Goal: Complete application form: Complete application form

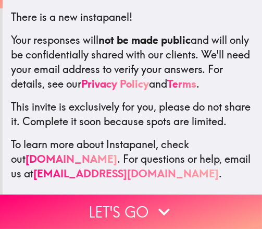
scroll to position [214, 0]
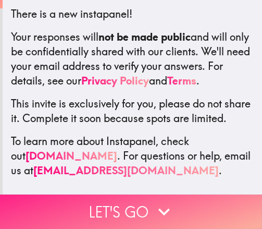
click at [119, 205] on button "Let's go" at bounding box center [131, 211] width 262 height 34
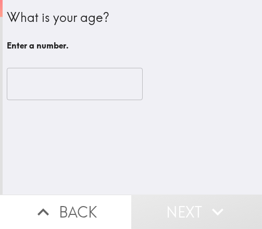
click at [95, 78] on input "number" at bounding box center [75, 84] width 136 height 32
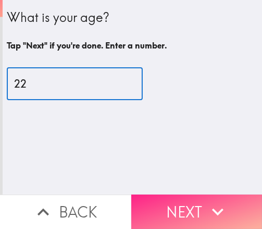
type input "22"
click at [171, 214] on button "Next" at bounding box center [196, 211] width 131 height 34
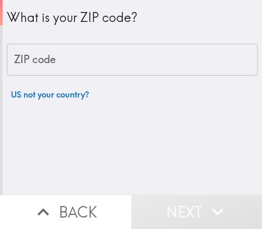
click at [70, 51] on input "ZIP code" at bounding box center [132, 60] width 251 height 32
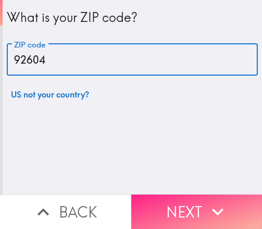
type input "92604"
click at [152, 196] on button "Next" at bounding box center [196, 211] width 131 height 34
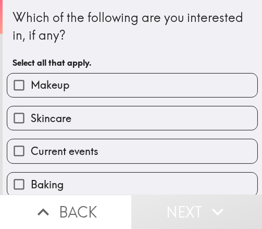
click at [74, 84] on label "Makeup" at bounding box center [132, 85] width 250 height 23
click at [31, 84] on input "Makeup" at bounding box center [18, 85] width 23 height 23
checkbox input "true"
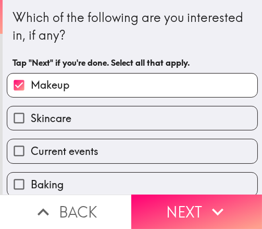
click at [77, 116] on label "Skincare" at bounding box center [132, 117] width 250 height 23
click at [31, 116] on input "Skincare" at bounding box center [18, 117] width 23 height 23
checkbox input "true"
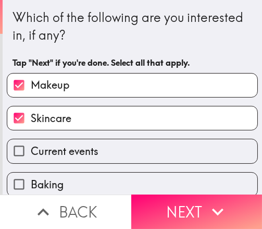
click at [86, 146] on span "Current events" at bounding box center [65, 151] width 68 height 15
click at [31, 146] on input "Current events" at bounding box center [18, 150] width 23 height 23
checkbox input "true"
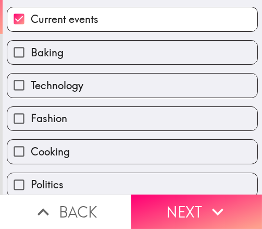
scroll to position [133, 0]
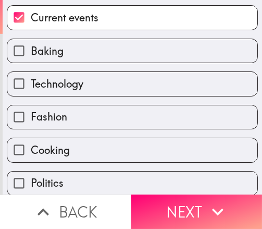
click at [91, 117] on label "Fashion" at bounding box center [132, 116] width 250 height 23
click at [31, 117] on input "Fashion" at bounding box center [18, 116] width 23 height 23
checkbox input "true"
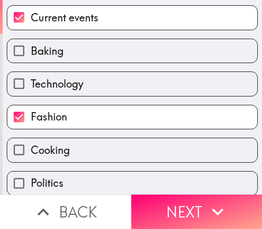
scroll to position [168, 0]
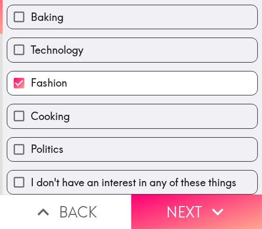
click at [81, 138] on label "Politics" at bounding box center [132, 149] width 250 height 23
click at [31, 138] on input "Politics" at bounding box center [18, 149] width 23 height 23
checkbox input "true"
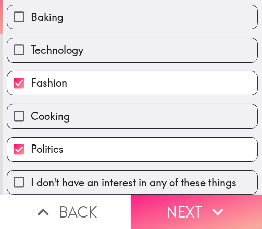
click at [158, 202] on button "Next" at bounding box center [196, 211] width 131 height 34
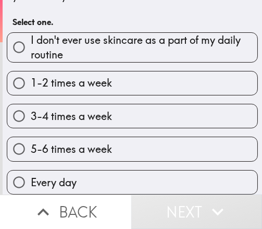
scroll to position [15, 0]
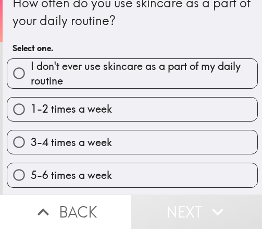
click at [104, 177] on span "5-6 times a week" at bounding box center [71, 175] width 81 height 15
click at [31, 177] on input "5-6 times a week" at bounding box center [18, 174] width 23 height 23
radio input "true"
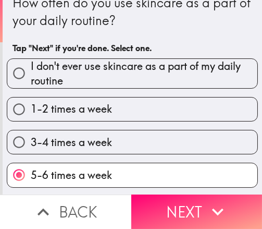
scroll to position [41, 0]
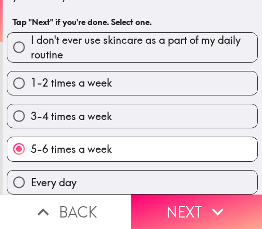
click at [111, 179] on label "Every day" at bounding box center [132, 181] width 250 height 23
click at [31, 179] on input "Every day" at bounding box center [18, 181] width 23 height 23
radio input "true"
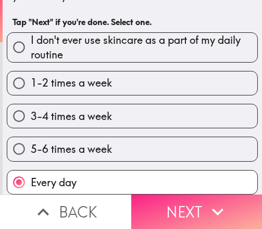
click at [166, 213] on button "Next" at bounding box center [196, 211] width 131 height 34
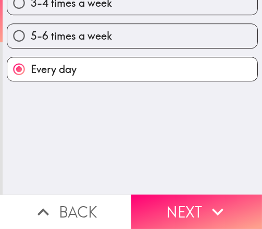
scroll to position [0, 0]
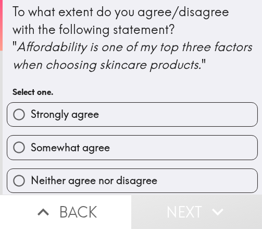
scroll to position [8, 0]
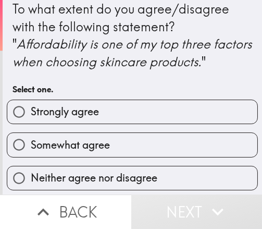
click at [103, 148] on span "Somewhat agree" at bounding box center [70, 145] width 79 height 15
click at [31, 148] on input "Somewhat agree" at bounding box center [18, 144] width 23 height 23
radio input "true"
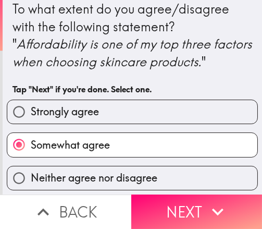
scroll to position [70, 0]
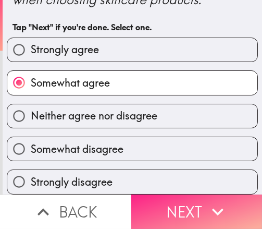
click at [155, 210] on button "Next" at bounding box center [196, 211] width 131 height 34
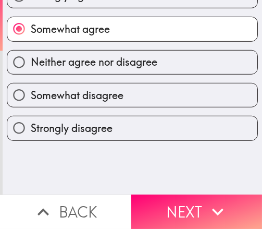
scroll to position [0, 0]
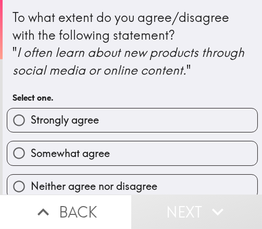
click at [103, 118] on label "Strongly agree" at bounding box center [132, 119] width 250 height 23
click at [31, 118] on input "Strongly agree" at bounding box center [18, 119] width 23 height 23
radio input "true"
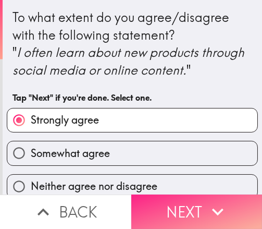
click at [163, 209] on button "Next" at bounding box center [196, 211] width 131 height 34
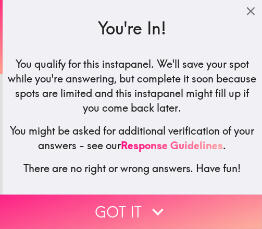
click at [141, 211] on button "Got it" at bounding box center [131, 211] width 262 height 34
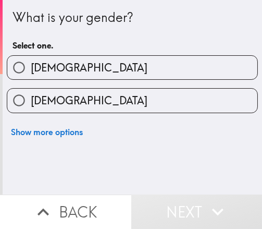
click at [94, 90] on label "[DEMOGRAPHIC_DATA]" at bounding box center [132, 100] width 250 height 23
click at [31, 90] on input "[DEMOGRAPHIC_DATA]" at bounding box center [18, 100] width 23 height 23
radio input "true"
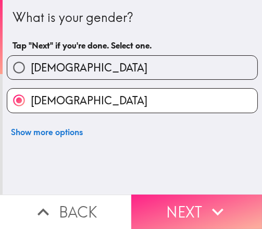
click at [165, 199] on button "Next" at bounding box center [196, 211] width 131 height 34
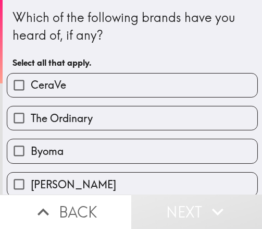
click at [120, 81] on label "CeraVe" at bounding box center [132, 85] width 250 height 23
click at [31, 81] on input "CeraVe" at bounding box center [18, 85] width 23 height 23
checkbox input "true"
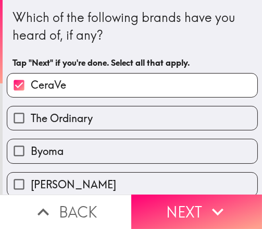
click at [127, 149] on label "Byoma" at bounding box center [132, 150] width 250 height 23
click at [31, 149] on input "Byoma" at bounding box center [18, 150] width 23 height 23
checkbox input "true"
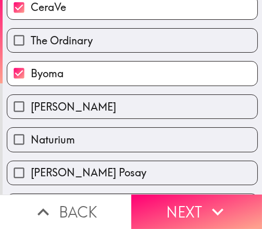
scroll to position [106, 0]
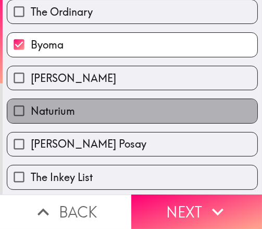
drag, startPoint x: 120, startPoint y: 114, endPoint x: 127, endPoint y: 152, distance: 38.7
click at [127, 152] on div "CeraVe The Ordinary Byoma [PERSON_NAME] Naturium [PERSON_NAME] Posay The Inkey …" at bounding box center [128, 93] width 260 height 270
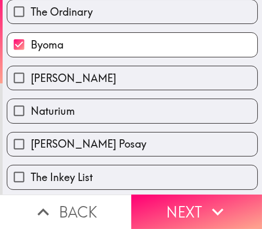
click at [127, 152] on label "[PERSON_NAME] Posay" at bounding box center [132, 143] width 250 height 23
click at [31, 152] on input "[PERSON_NAME] Posay" at bounding box center [18, 143] width 23 height 23
checkbox input "true"
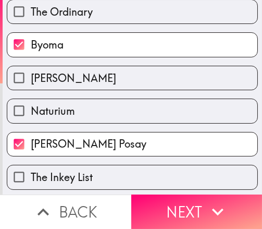
click at [108, 125] on div "[PERSON_NAME] Posay" at bounding box center [128, 140] width 260 height 33
click at [106, 118] on label "Naturium" at bounding box center [132, 110] width 250 height 23
click at [31, 118] on input "Naturium" at bounding box center [18, 110] width 23 height 23
checkbox input "true"
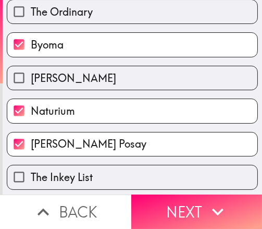
scroll to position [140, 0]
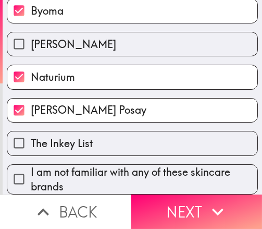
click at [126, 151] on label "The Inkey List" at bounding box center [132, 142] width 250 height 23
click at [31, 151] on input "The Inkey List" at bounding box center [18, 142] width 23 height 23
checkbox input "true"
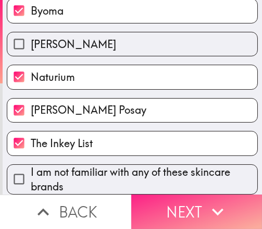
click at [167, 214] on button "Next" at bounding box center [196, 211] width 131 height 34
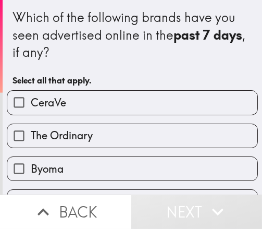
click at [103, 110] on label "CeraVe" at bounding box center [132, 102] width 250 height 23
click at [31, 110] on input "CeraVe" at bounding box center [18, 102] width 23 height 23
checkbox input "true"
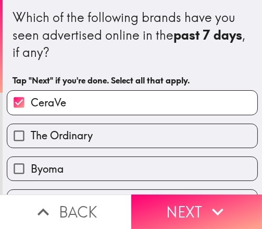
scroll to position [158, 0]
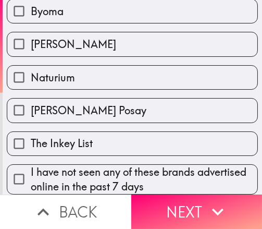
click at [113, 120] on label "[PERSON_NAME] Posay" at bounding box center [132, 110] width 250 height 23
click at [31, 120] on input "[PERSON_NAME] Posay" at bounding box center [18, 110] width 23 height 23
checkbox input "true"
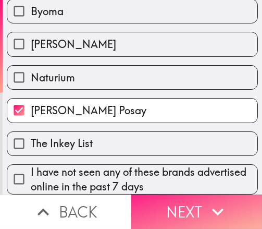
click at [165, 216] on button "Next" at bounding box center [196, 211] width 131 height 34
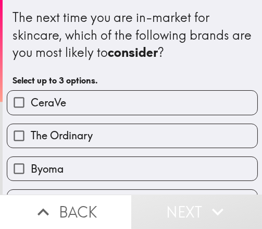
scroll to position [6, 0]
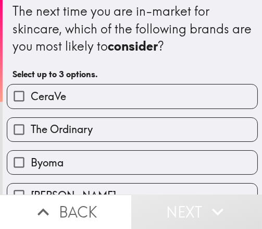
click at [97, 97] on label "CeraVe" at bounding box center [132, 95] width 250 height 23
click at [31, 97] on input "CeraVe" at bounding box center [18, 95] width 23 height 23
checkbox input "true"
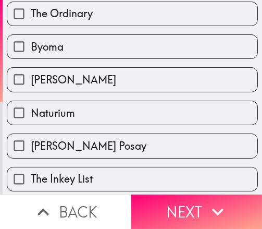
scroll to position [130, 0]
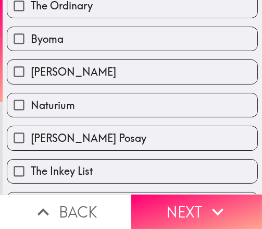
click at [106, 136] on label "[PERSON_NAME] Posay" at bounding box center [132, 137] width 250 height 23
click at [31, 136] on input "[PERSON_NAME] Posay" at bounding box center [18, 137] width 23 height 23
checkbox input "true"
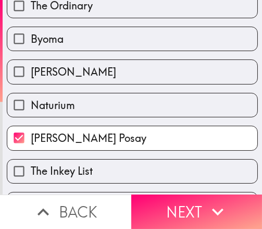
click at [101, 106] on label "Naturium" at bounding box center [132, 104] width 250 height 23
click at [31, 106] on input "Naturium" at bounding box center [18, 104] width 23 height 23
checkbox input "true"
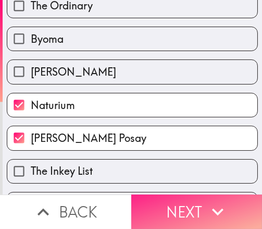
click at [156, 203] on button "Next" at bounding box center [196, 211] width 131 height 34
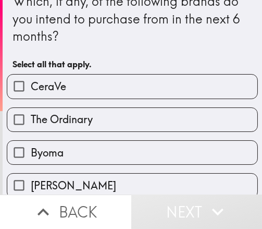
scroll to position [158, 0]
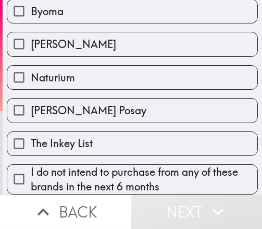
click at [109, 121] on label "[PERSON_NAME] Posay" at bounding box center [132, 110] width 250 height 23
click at [31, 121] on input "[PERSON_NAME] Posay" at bounding box center [18, 110] width 23 height 23
checkbox input "true"
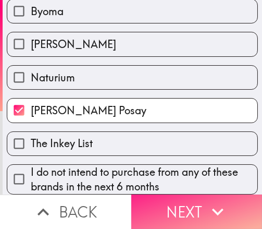
click at [169, 218] on button "Next" at bounding box center [196, 211] width 131 height 34
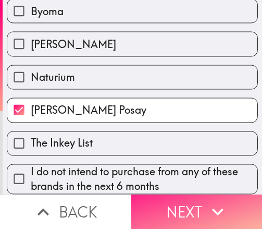
scroll to position [123, 0]
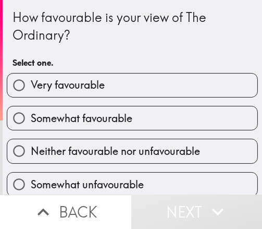
click at [136, 118] on label "Somewhat favourable" at bounding box center [132, 117] width 250 height 23
click at [31, 118] on input "Somewhat favourable" at bounding box center [18, 117] width 23 height 23
radio input "true"
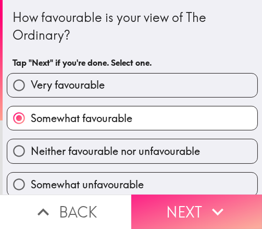
click at [162, 201] on button "Next" at bounding box center [196, 211] width 131 height 34
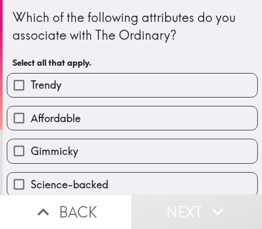
click at [118, 83] on label "Trendy" at bounding box center [132, 85] width 250 height 23
click at [31, 83] on input "Trendy" at bounding box center [18, 85] width 23 height 23
checkbox input "true"
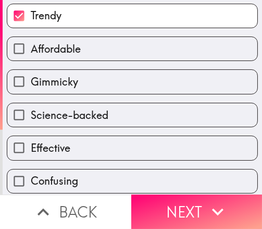
scroll to position [70, 0]
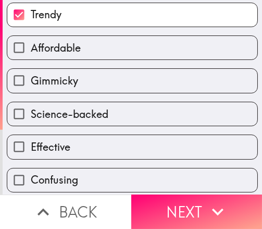
click at [121, 146] on label "Effective" at bounding box center [132, 146] width 250 height 23
click at [31, 146] on input "Effective" at bounding box center [18, 146] width 23 height 23
checkbox input "true"
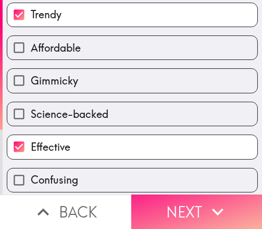
click at [151, 207] on button "Next" at bounding box center [196, 211] width 131 height 34
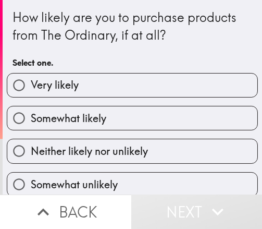
scroll to position [35, 0]
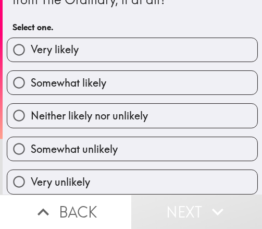
click at [114, 83] on label "Somewhat likely" at bounding box center [132, 82] width 250 height 23
click at [31, 83] on input "Somewhat likely" at bounding box center [18, 82] width 23 height 23
radio input "true"
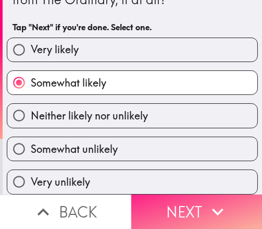
click at [154, 208] on button "Next" at bounding box center [196, 211] width 131 height 34
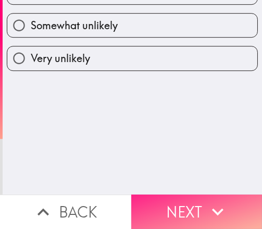
scroll to position [0, 0]
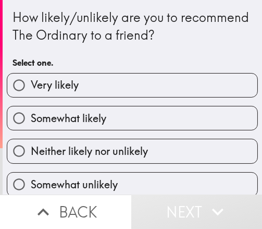
click at [123, 157] on span "Neither likely nor unlikely" at bounding box center [89, 151] width 117 height 15
click at [31, 157] on input "Neither likely nor unlikely" at bounding box center [18, 150] width 23 height 23
radio input "true"
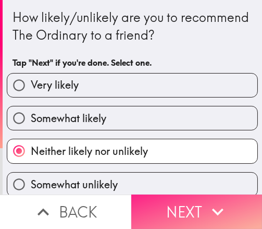
click at [152, 206] on button "Next" at bounding box center [196, 211] width 131 height 34
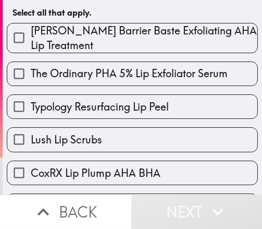
scroll to position [51, 0]
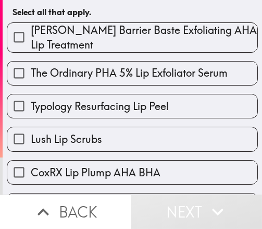
click at [104, 30] on span "[PERSON_NAME] Barrier Baste Exfoliating AHA Lip Treatment" at bounding box center [144, 37] width 227 height 29
click at [31, 30] on input "[PERSON_NAME] Barrier Baste Exfoliating AHA Lip Treatment" at bounding box center [18, 37] width 23 height 23
checkbox input "true"
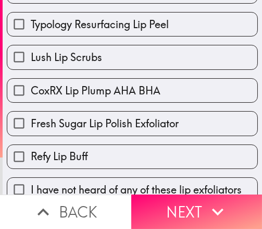
scroll to position [140, 0]
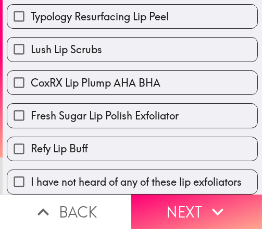
click at [109, 84] on span "CoxRX Lip Plump AHA BHA" at bounding box center [96, 83] width 130 height 15
click at [31, 84] on input "CoxRX Lip Plump AHA BHA" at bounding box center [18, 82] width 23 height 23
checkbox input "true"
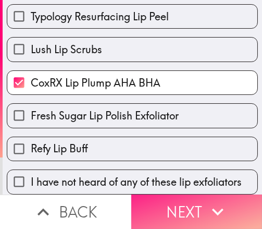
click at [145, 199] on button "Next" at bounding box center [196, 211] width 131 height 34
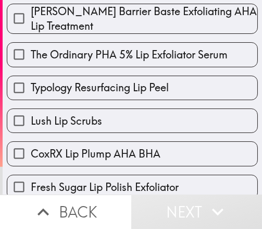
click at [60, 120] on span "Lush Lip Scrubs" at bounding box center [66, 121] width 71 height 15
click at [31, 120] on input "Lush Lip Scrubs" at bounding box center [18, 120] width 23 height 23
checkbox input "true"
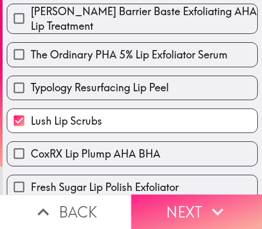
click at [150, 214] on button "Next" at bounding box center [196, 211] width 131 height 34
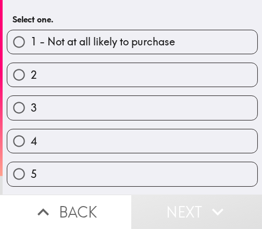
scroll to position [189, 0]
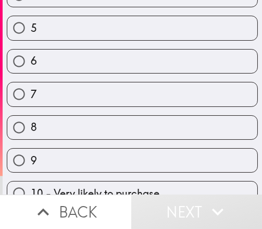
click at [113, 126] on label "8" at bounding box center [132, 127] width 250 height 23
click at [31, 126] on input "8" at bounding box center [18, 127] width 23 height 23
radio input "true"
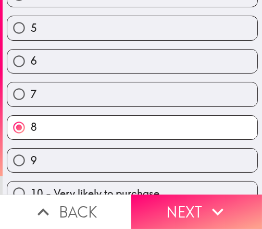
scroll to position [201, 0]
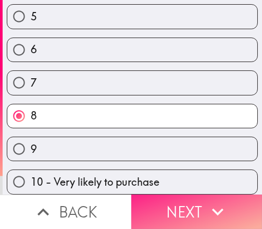
click at [164, 197] on button "Next" at bounding box center [196, 211] width 131 height 34
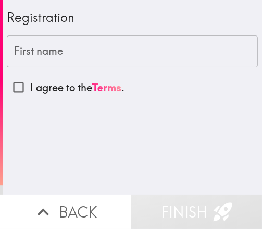
click at [55, 55] on div "First name First name" at bounding box center [132, 51] width 251 height 32
